Goal: Information Seeking & Learning: Understand process/instructions

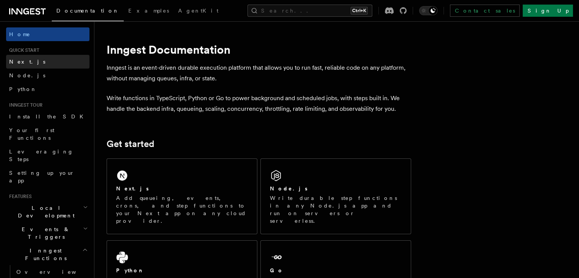
click at [34, 61] on link "Next.js" at bounding box center [47, 62] width 83 height 14
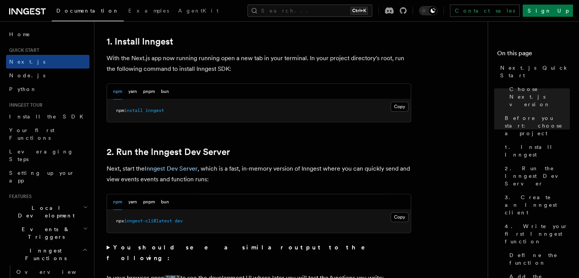
scroll to position [419, 0]
click at [398, 106] on button "Copy Copied" at bounding box center [400, 106] width 18 height 10
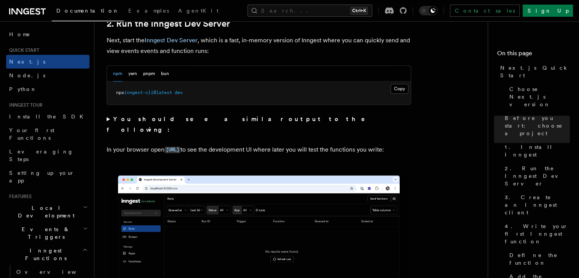
scroll to position [533, 0]
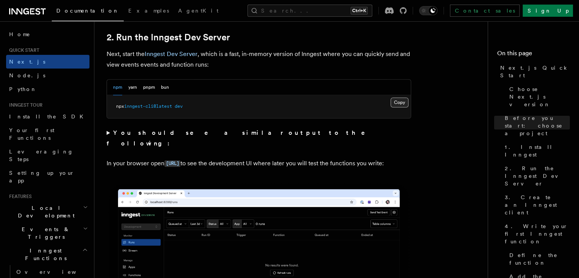
click at [399, 102] on button "Copy Copied" at bounding box center [400, 103] width 18 height 10
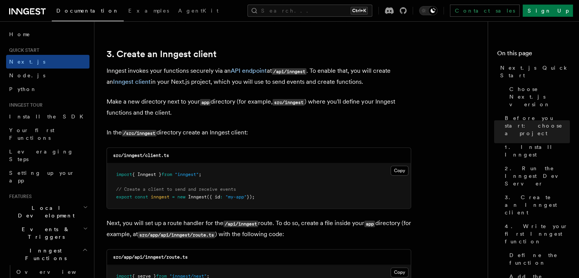
scroll to position [914, 0]
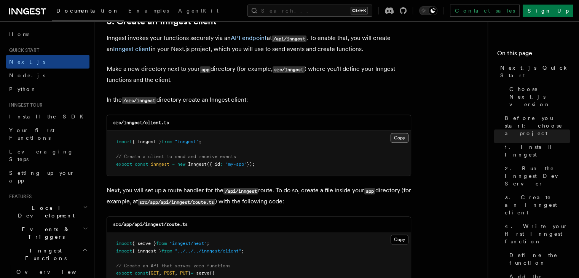
click at [396, 137] on button "Copy Copied" at bounding box center [400, 138] width 18 height 10
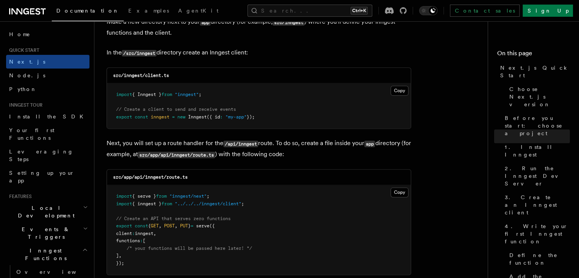
scroll to position [991, 0]
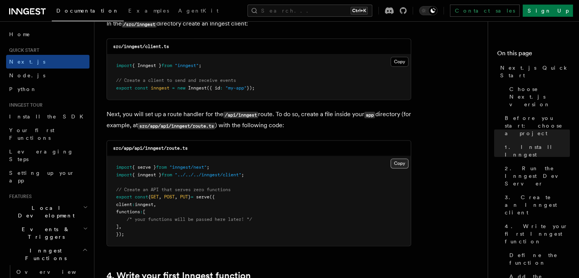
click at [401, 166] on button "Copy Copied" at bounding box center [400, 163] width 18 height 10
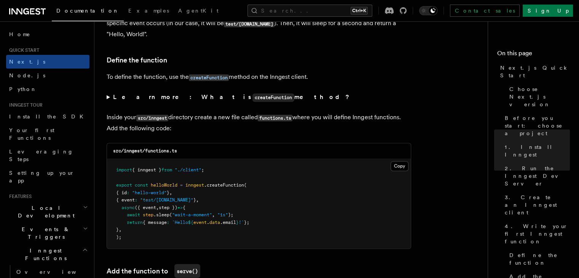
scroll to position [1295, 0]
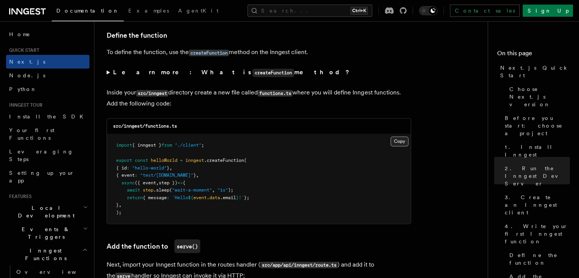
click at [405, 141] on button "Copy Copied" at bounding box center [400, 141] width 18 height 10
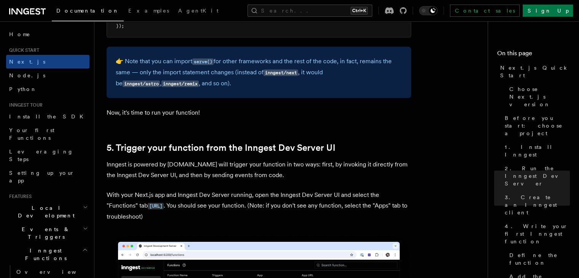
scroll to position [1714, 0]
